Goal: Information Seeking & Learning: Learn about a topic

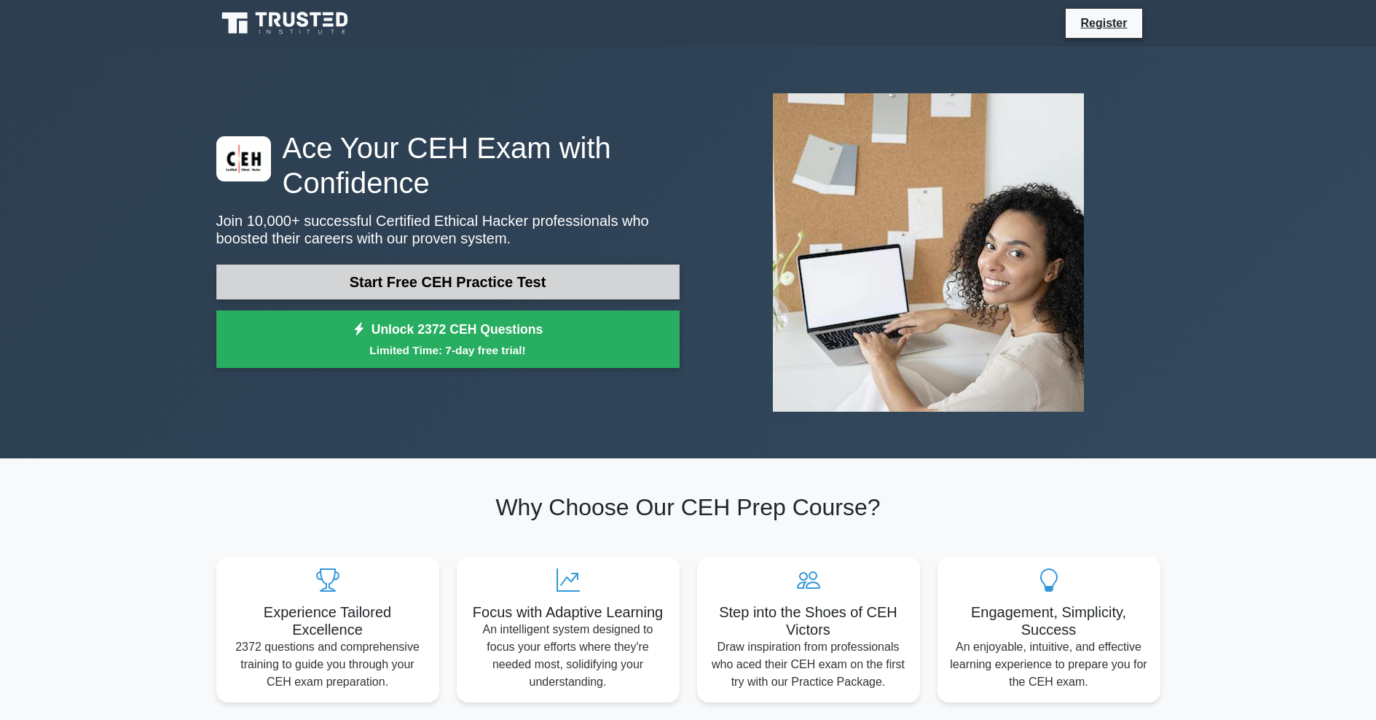
click at [454, 290] on link "Start Free CEH Practice Test" at bounding box center [447, 281] width 463 height 35
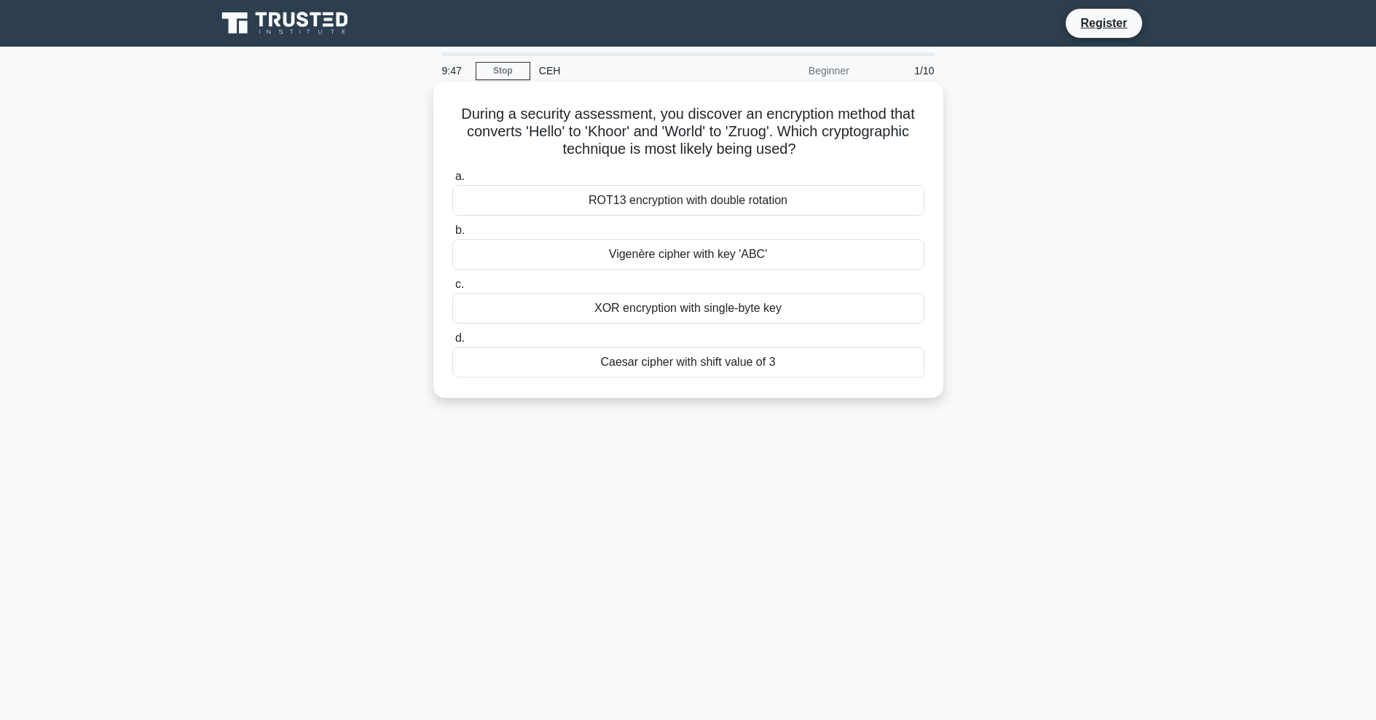
click at [766, 374] on div "Caesar cipher with shift value of 3" at bounding box center [688, 362] width 472 height 31
click at [452, 343] on input "d. Caesar cipher with shift value of 3" at bounding box center [452, 338] width 0 height 9
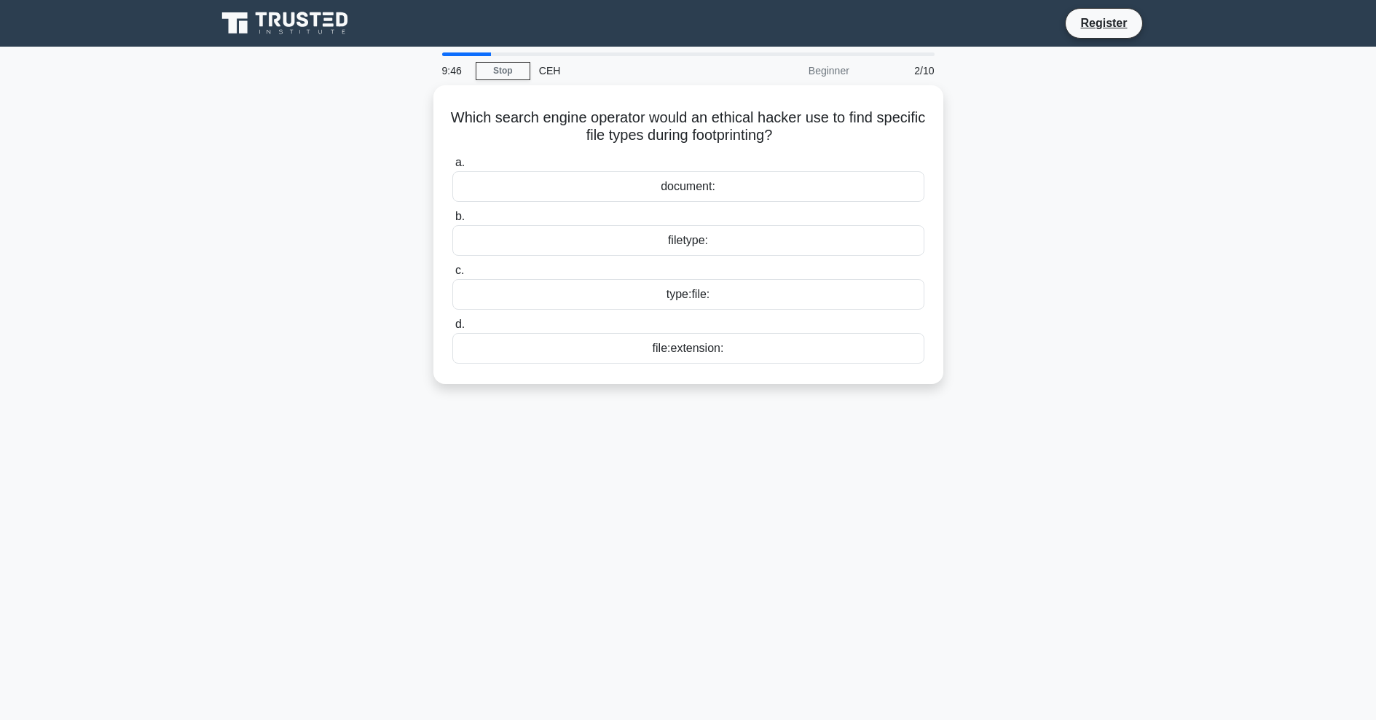
click at [743, 360] on div "file:extension:" at bounding box center [688, 348] width 472 height 31
click at [452, 329] on input "d. file:extension:" at bounding box center [452, 324] width 0 height 9
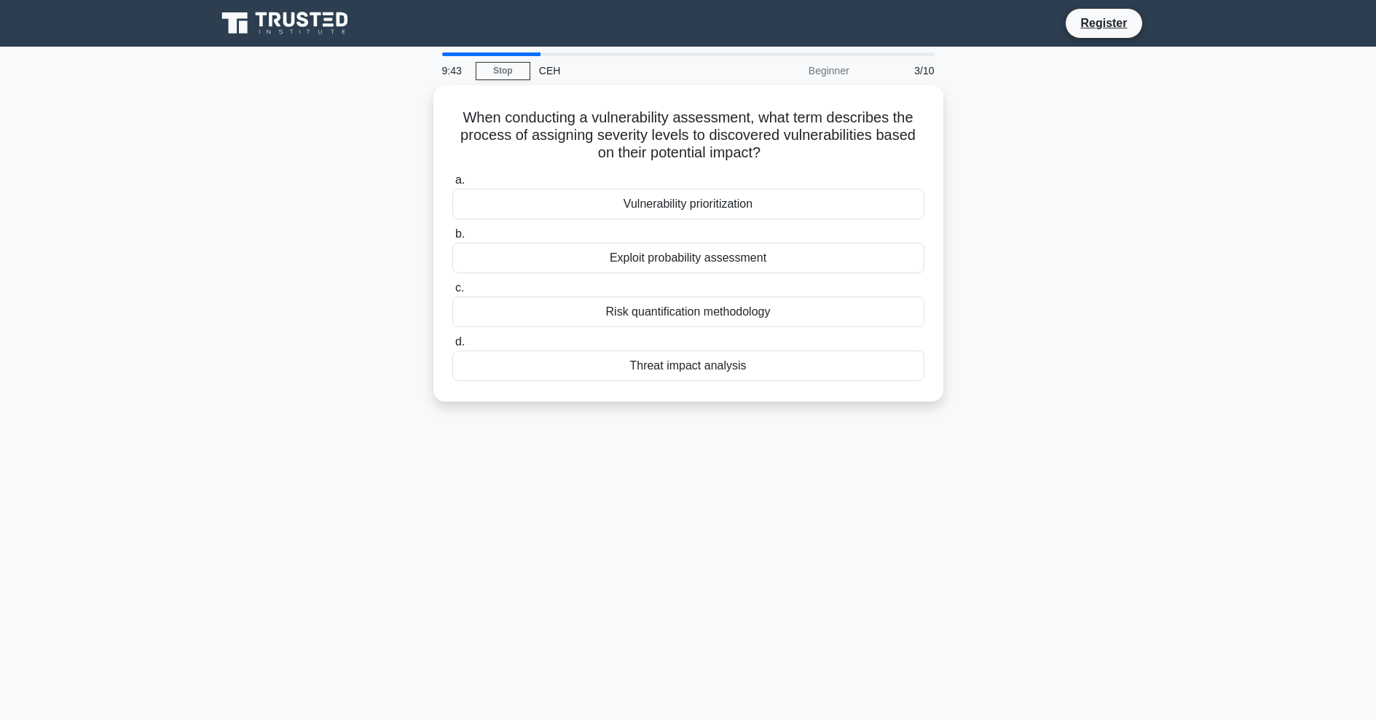
click at [499, 54] on div at bounding box center [491, 54] width 98 height 4
click at [516, 71] on link "Stop" at bounding box center [503, 71] width 55 height 18
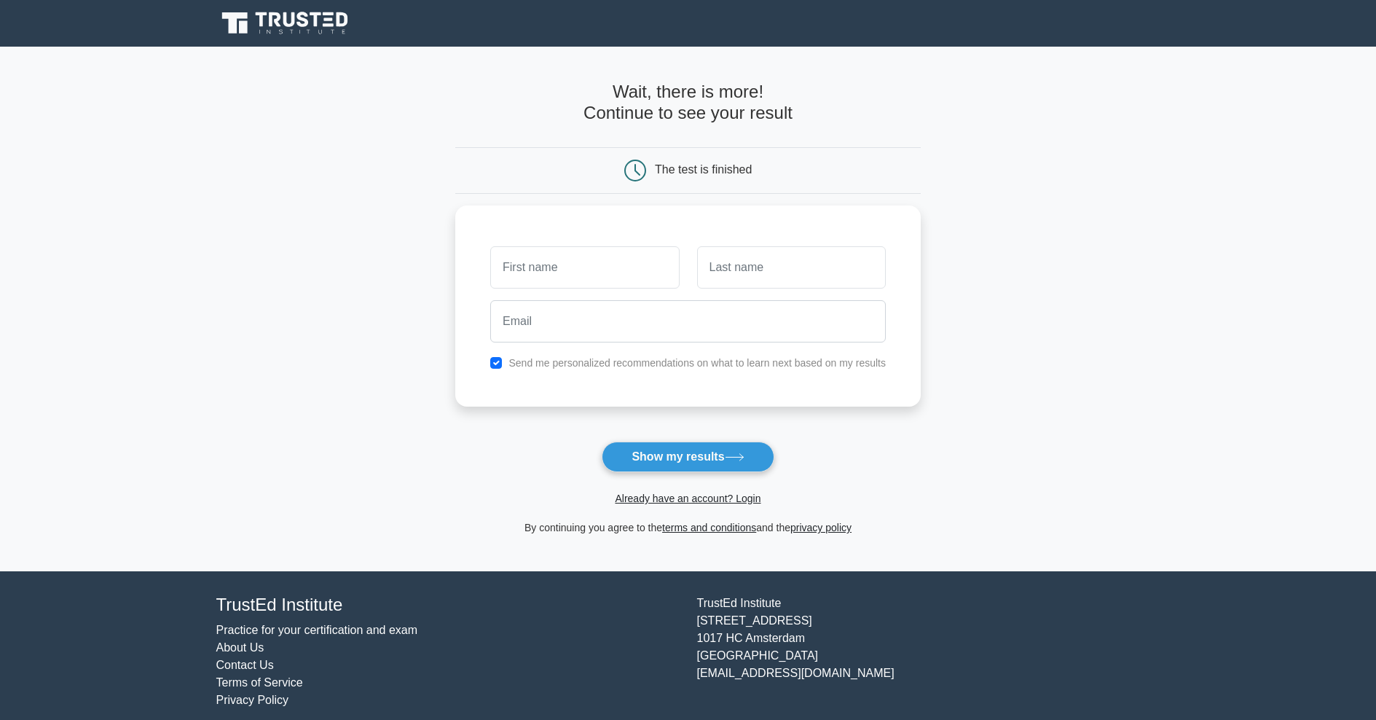
click at [694, 95] on h4 "Wait, there is more! Continue to see your result" at bounding box center [687, 103] width 465 height 42
click at [727, 435] on form "Wait, there is more! Continue to see your result The test is finished and the" at bounding box center [687, 309] width 465 height 455
click at [728, 462] on button "Show my results" at bounding box center [688, 456] width 172 height 31
